Goal: Task Accomplishment & Management: Manage account settings

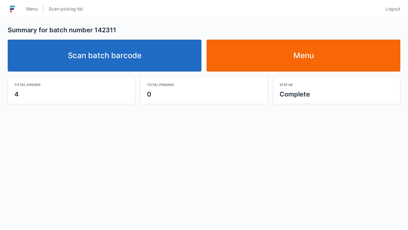
click at [140, 62] on link "Scan batch barcode" at bounding box center [105, 56] width 194 height 32
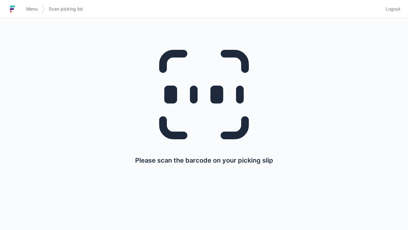
click at [33, 13] on link "Menu" at bounding box center [31, 9] width 19 height 12
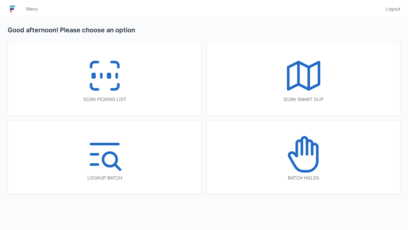
click at [285, 170] on icon at bounding box center [303, 154] width 41 height 41
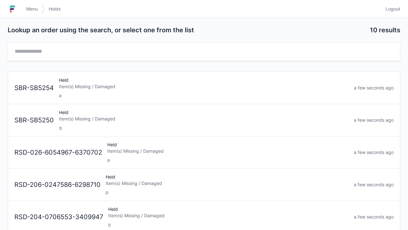
click at [169, 117] on div "Item(s) Missing / Damaged" at bounding box center [204, 119] width 290 height 6
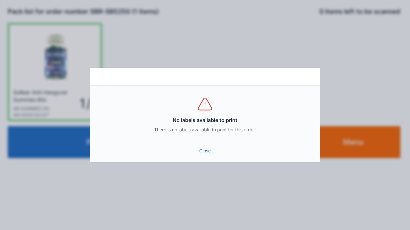
click at [210, 151] on link "Close" at bounding box center [205, 151] width 220 height 12
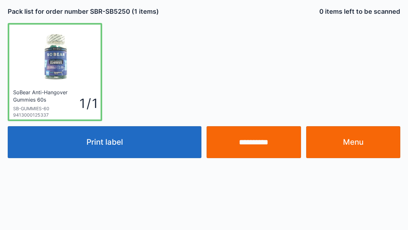
click at [342, 148] on link "Menu" at bounding box center [353, 142] width 94 height 32
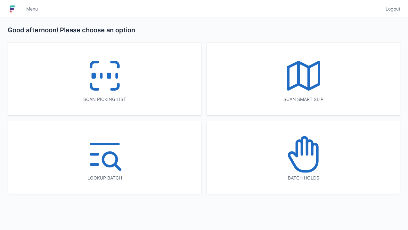
click at [310, 174] on icon at bounding box center [303, 154] width 41 height 41
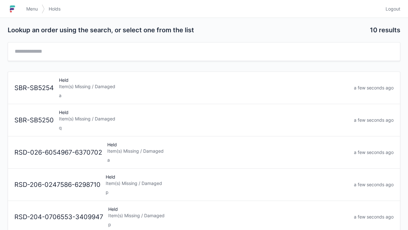
click at [214, 113] on div "Held Item(s) Missing / Damaged q" at bounding box center [203, 120] width 295 height 22
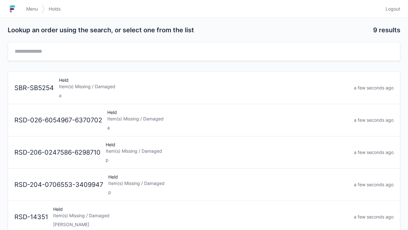
click at [208, 88] on div "Item(s) Missing / Damaged" at bounding box center [204, 87] width 290 height 6
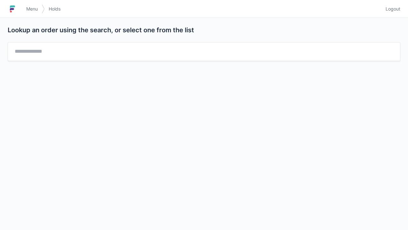
click at [33, 5] on link "Menu" at bounding box center [31, 9] width 19 height 12
